Goal: Task Accomplishment & Management: Manage account settings

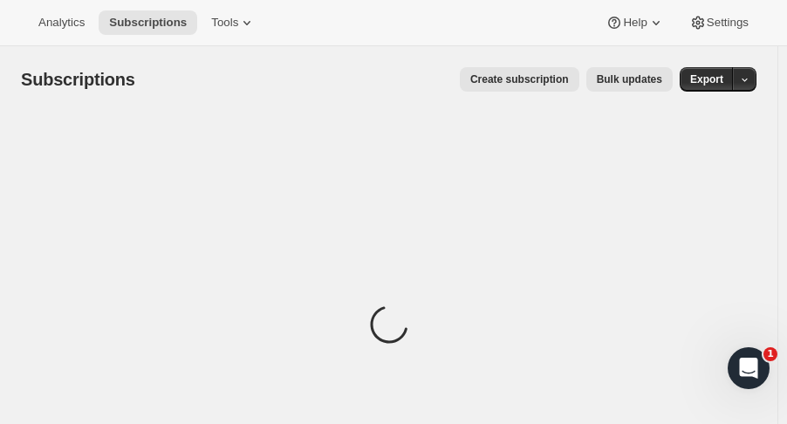
click at [137, 23] on span "Subscriptions" at bounding box center [148, 23] width 78 height 14
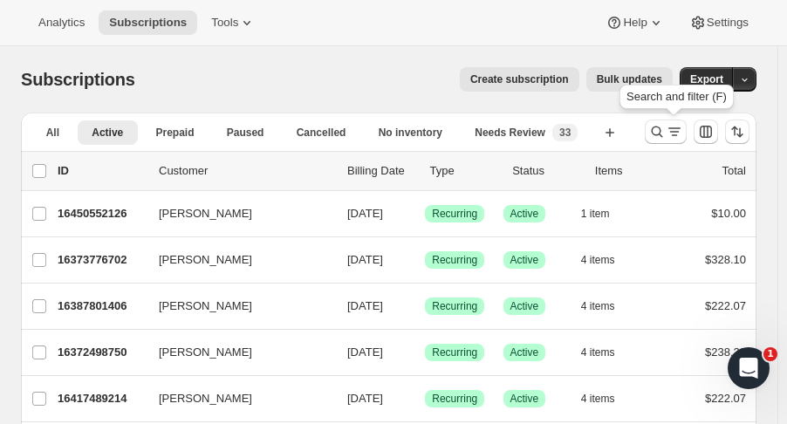
click at [661, 129] on icon "Search and filter results" at bounding box center [656, 131] width 17 height 17
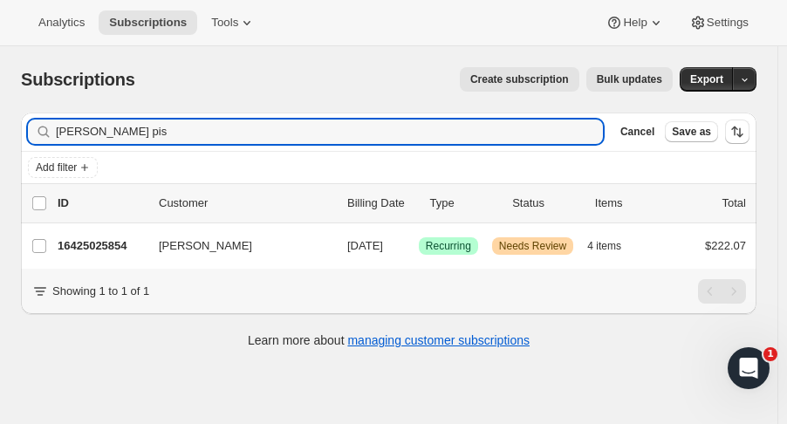
type input "[PERSON_NAME] pis"
click at [126, 247] on p "16425025854" at bounding box center [101, 245] width 87 height 17
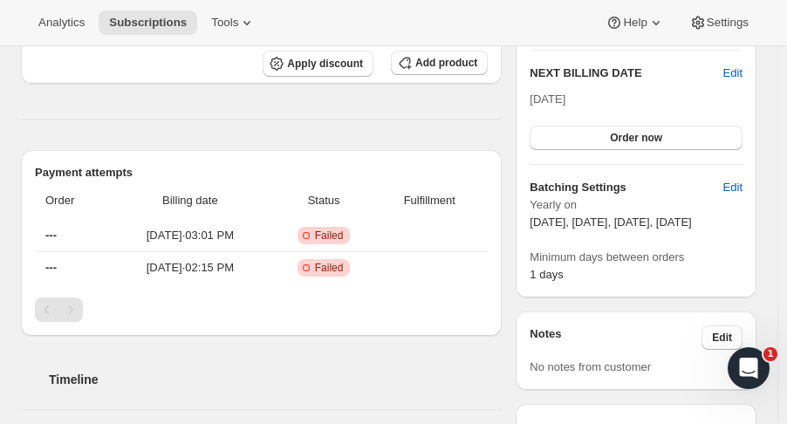
scroll to position [543, 0]
click at [126, 247] on td "Sep 9, 2025 · 03:01 PM" at bounding box center [190, 234] width 162 height 31
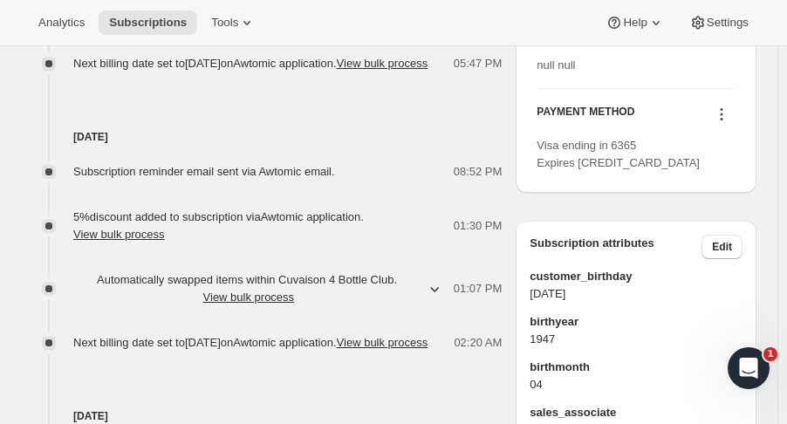
scroll to position [1106, 0]
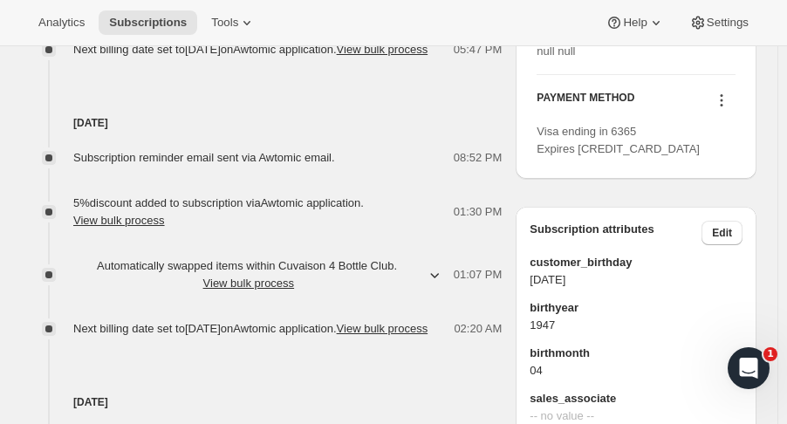
click at [725, 245] on button "Edit" at bounding box center [721, 233] width 41 height 24
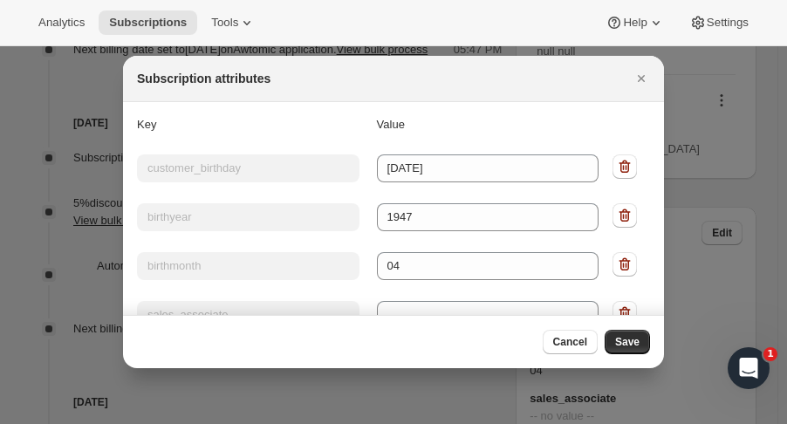
click at [640, 79] on icon "Close" at bounding box center [641, 78] width 7 height 7
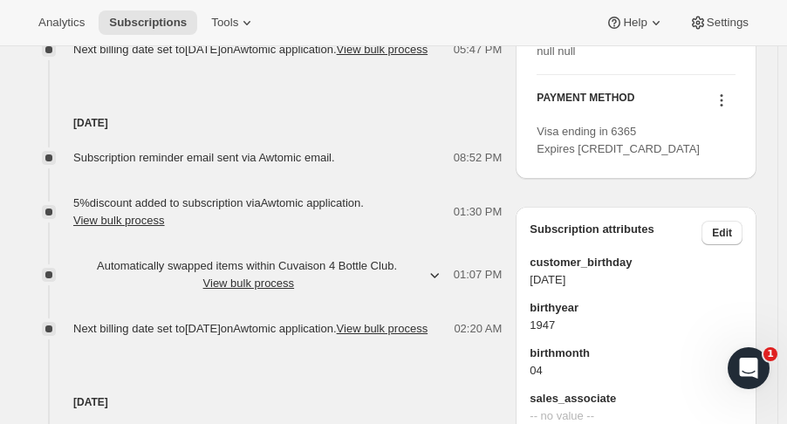
click at [723, 106] on icon at bounding box center [722, 105] width 3 height 3
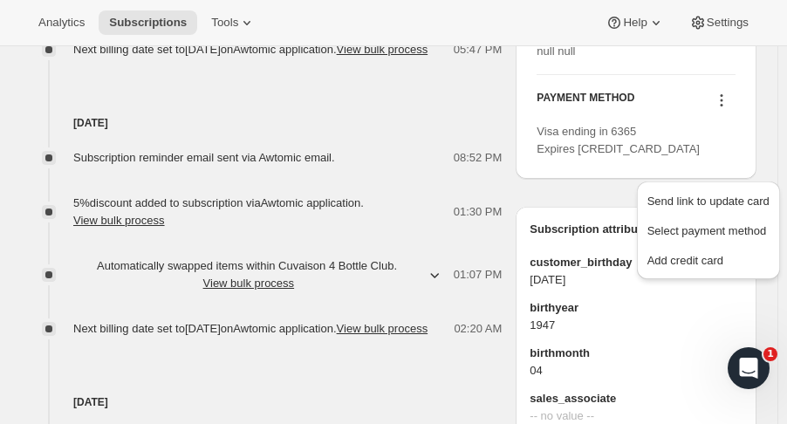
click at [713, 266] on span "Add credit card" at bounding box center [685, 260] width 76 height 13
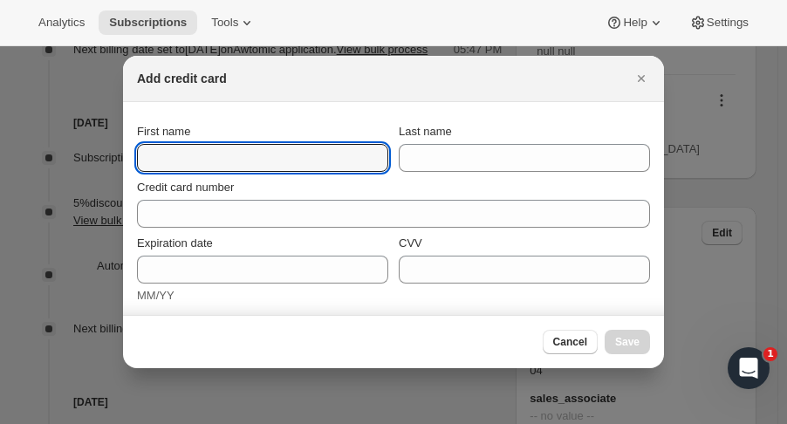
click at [333, 155] on input "First name" at bounding box center [262, 158] width 251 height 28
type input "Margo"
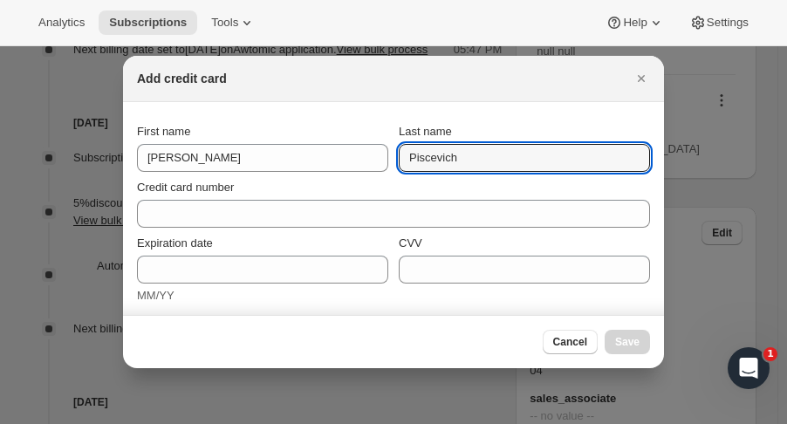
type input "Piscevich"
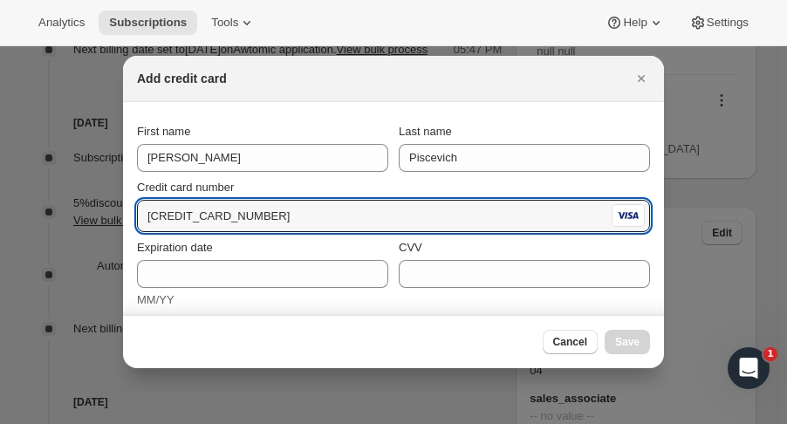
type input "4400 6624 2813 6571"
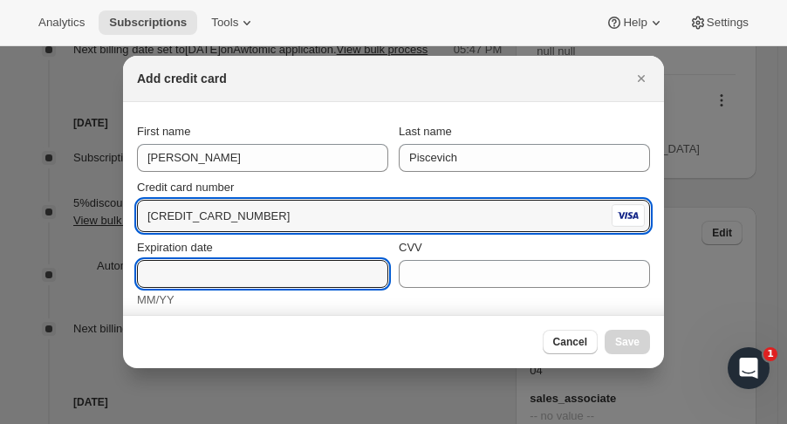
click at [188, 276] on input "Expiration date" at bounding box center [262, 274] width 251 height 28
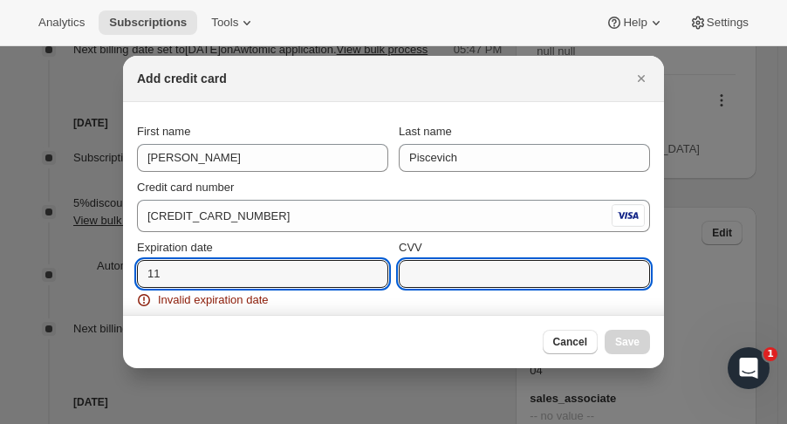
click at [319, 269] on input "11" at bounding box center [262, 274] width 251 height 28
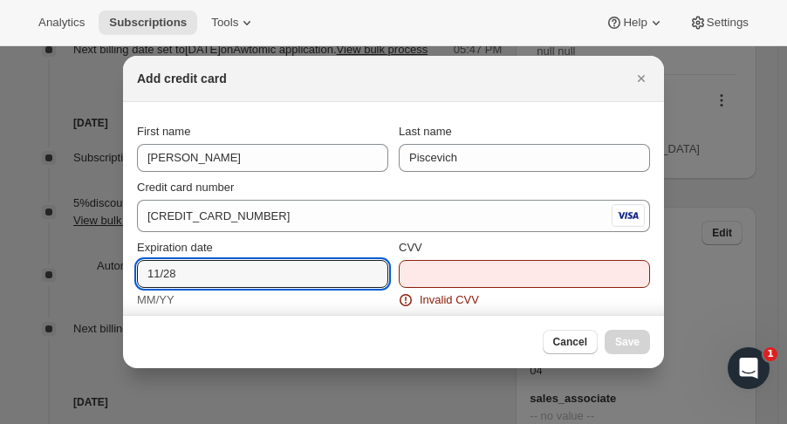
type input "11/28"
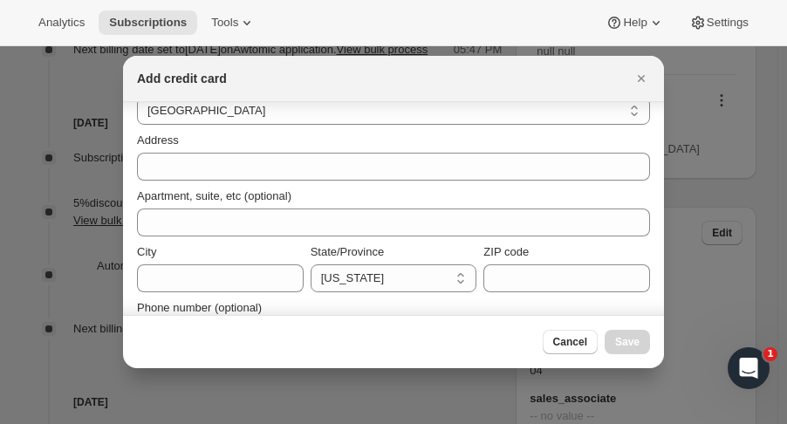
scroll to position [262, 0]
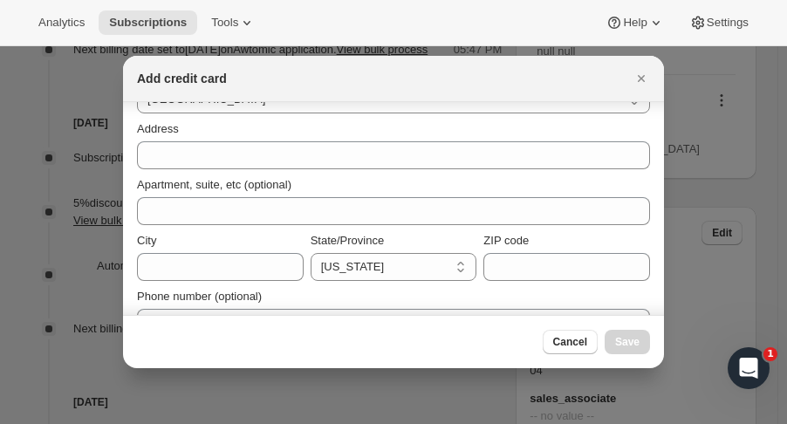
type input "153"
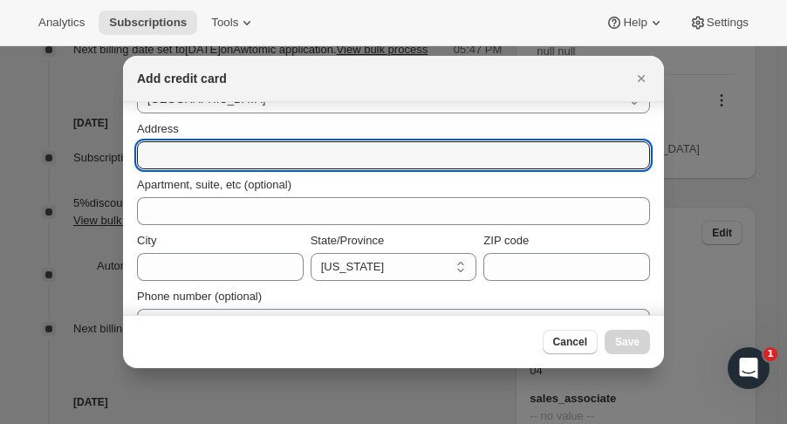
paste input "4790 Caughlin Pkwy"
type input "4790 Caughlin Pkwy"
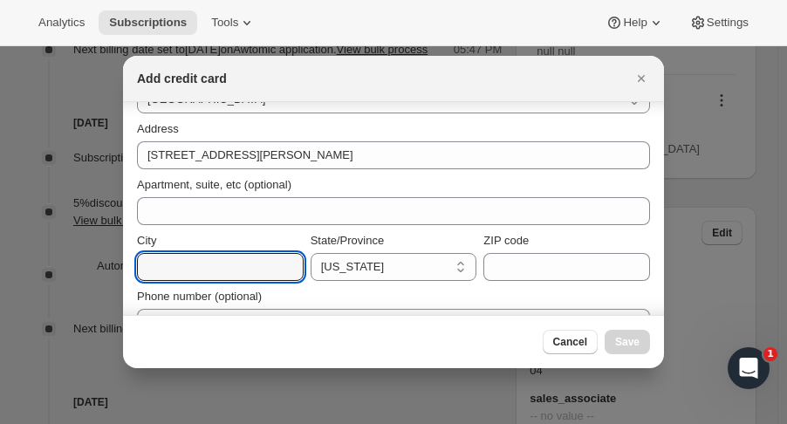
click at [229, 262] on input "City" at bounding box center [220, 267] width 167 height 28
type input "Reno"
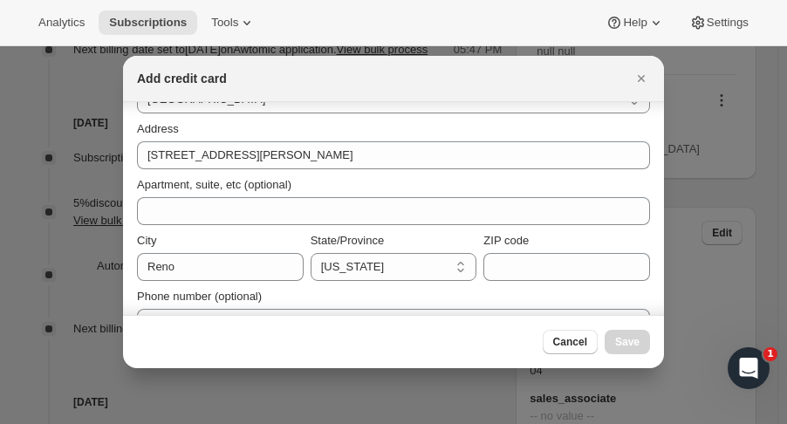
click at [443, 259] on select "California Arizona Colorado Idaho Montana Washington Wyoming Nevada Oregon New …" at bounding box center [394, 267] width 167 height 28
select select "NV"
click at [311, 253] on select "California Arizona Colorado Idaho Montana Washington Wyoming Nevada Oregon New …" at bounding box center [394, 267] width 167 height 28
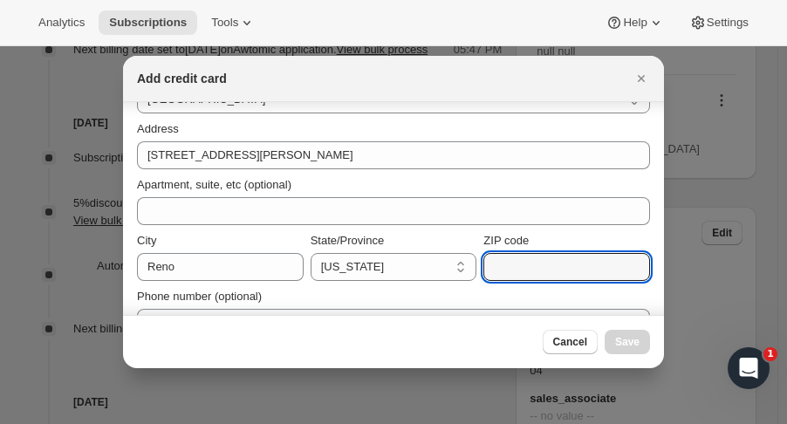
click at [508, 275] on input "ZIP code" at bounding box center [566, 267] width 167 height 28
type input "9"
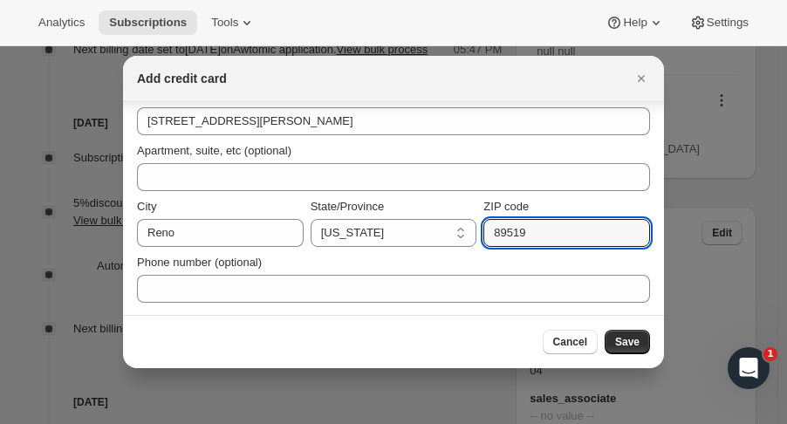
type input "89519"
click at [626, 346] on span "Save" at bounding box center [627, 342] width 24 height 14
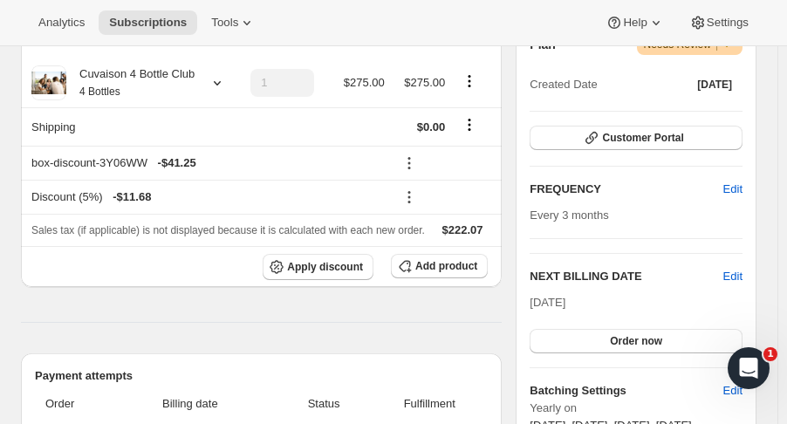
scroll to position [337, 0]
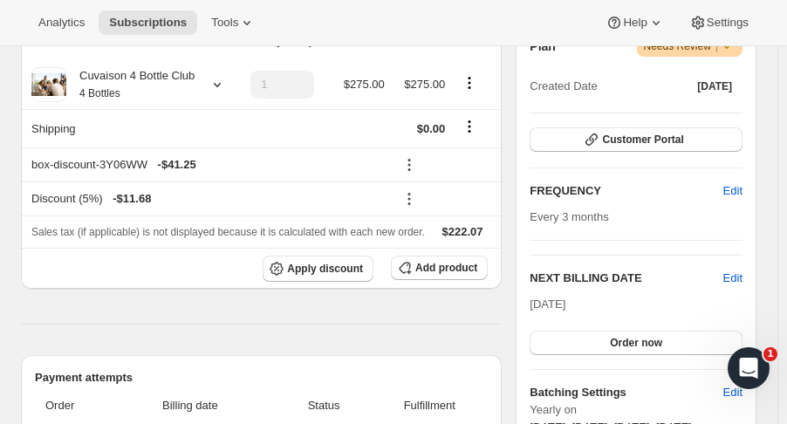
click at [681, 339] on button "Order now" at bounding box center [636, 343] width 213 height 24
click at [688, 348] on button "Click to confirm" at bounding box center [636, 343] width 213 height 24
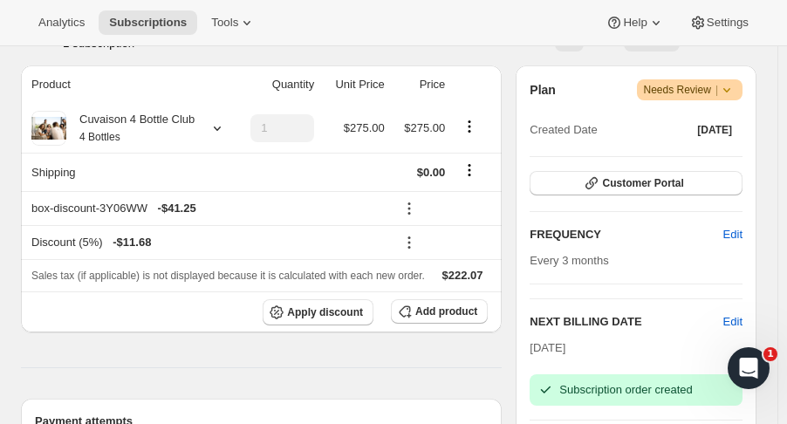
scroll to position [0, 0]
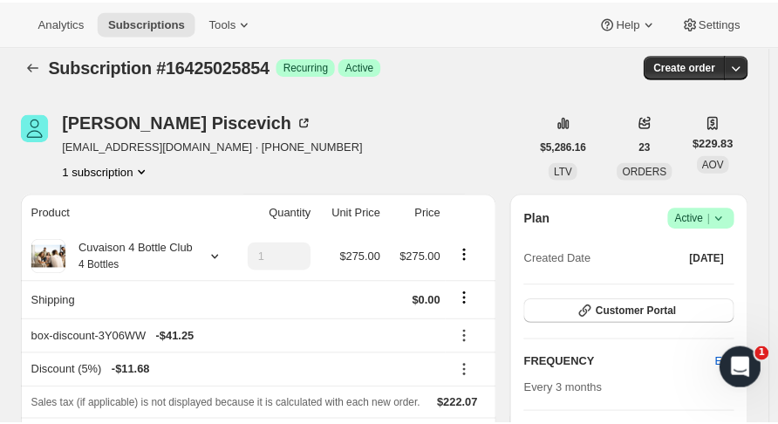
scroll to position [11, 0]
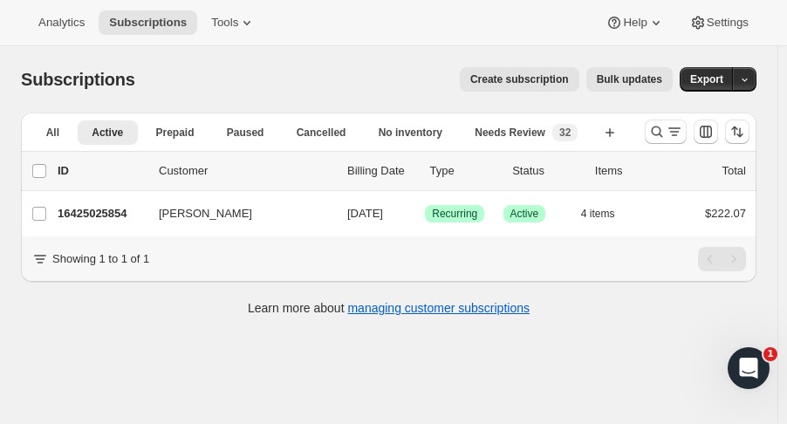
click at [660, 138] on icon "Search and filter results" at bounding box center [656, 131] width 17 height 17
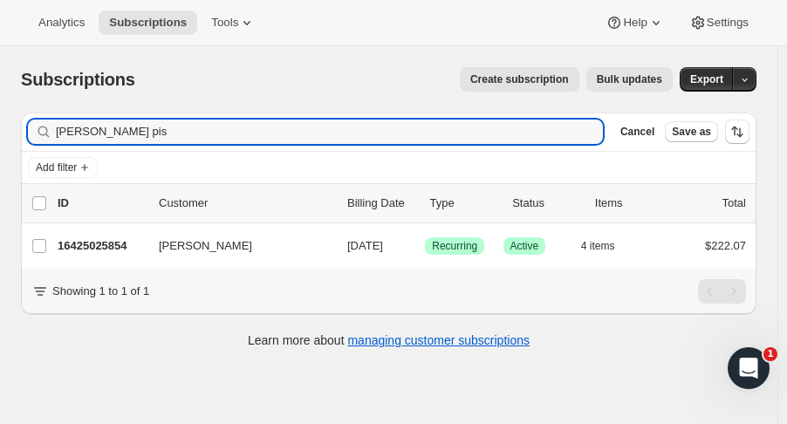
drag, startPoint x: 125, startPoint y: 137, endPoint x: -35, endPoint y: 140, distance: 159.7
click at [0, 140] on html "Analytics Subscriptions Tools Help Settings Skip to content Subscriptions. This…" at bounding box center [393, 212] width 787 height 424
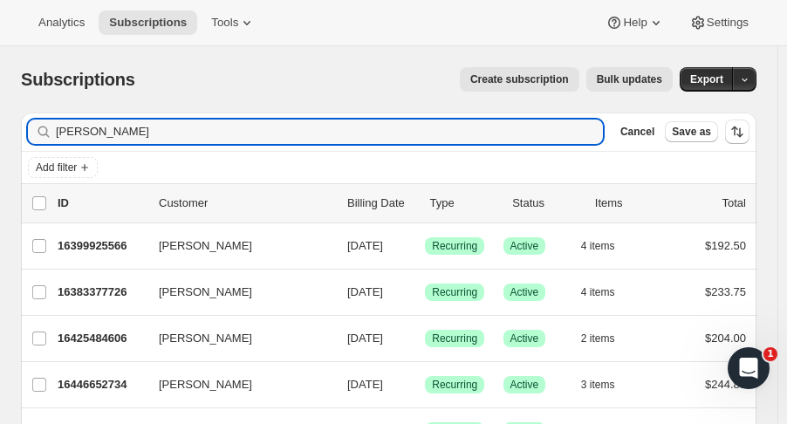
type input "[PERSON_NAME]"
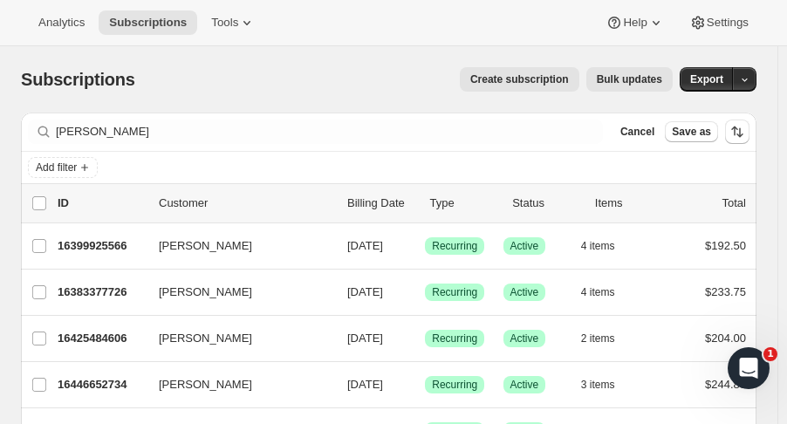
click at [79, 234] on div "16399925566 [PERSON_NAME] [DATE] Success Recurring Success Active 4 items $192.…" at bounding box center [402, 246] width 688 height 24
